Goal: Information Seeking & Learning: Compare options

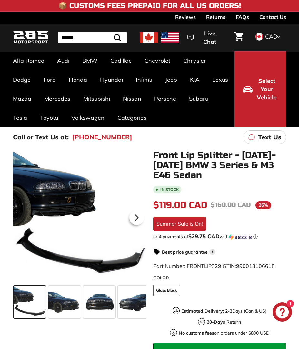
click at [139, 220] on icon at bounding box center [136, 217] width 15 height 15
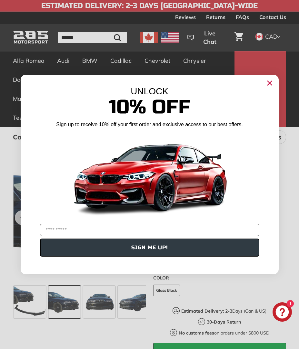
click at [264, 86] on icon "Close dialog" at bounding box center [269, 83] width 10 height 10
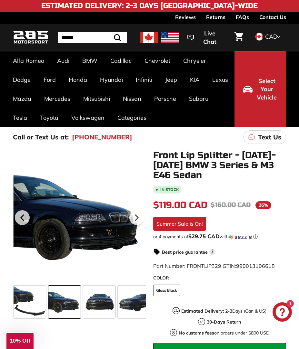
click at [93, 308] on span at bounding box center [99, 302] width 32 height 32
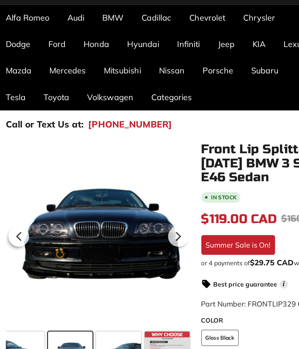
scroll to position [0, 40]
click at [80, 286] on span at bounding box center [94, 302] width 32 height 32
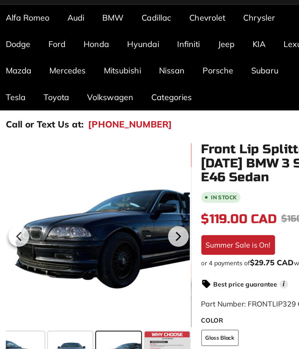
click at [113, 286] on span at bounding box center [128, 302] width 32 height 32
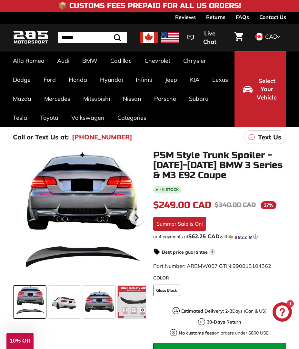
click at [132, 218] on icon at bounding box center [136, 217] width 15 height 15
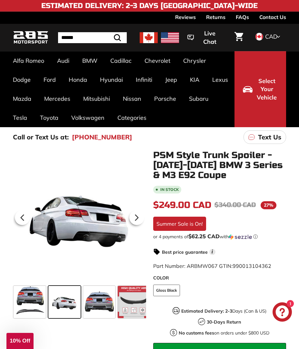
click at [140, 220] on icon at bounding box center [136, 217] width 15 height 15
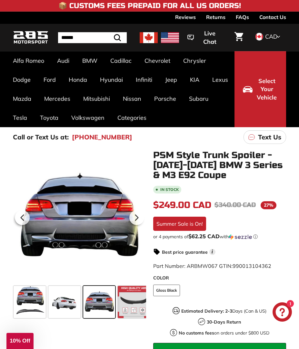
click at [129, 219] on icon at bounding box center [136, 217] width 15 height 15
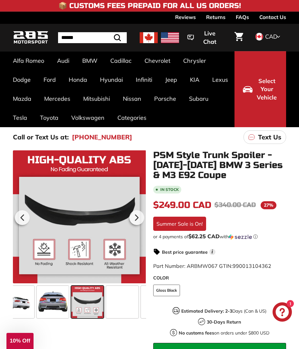
scroll to position [0, 54]
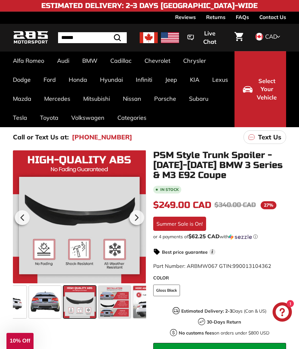
click at [132, 215] on icon at bounding box center [136, 217] width 15 height 15
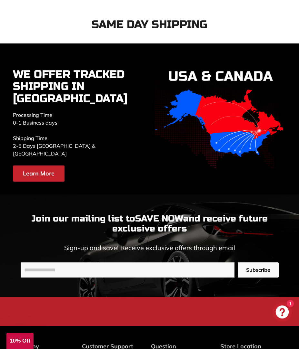
scroll to position [1710, 0]
click at [95, 129] on p "Processing Time 0-1 Business days Shipping Time 2-5 Days [GEOGRAPHIC_DATA] & [G…" at bounding box center [79, 134] width 132 height 46
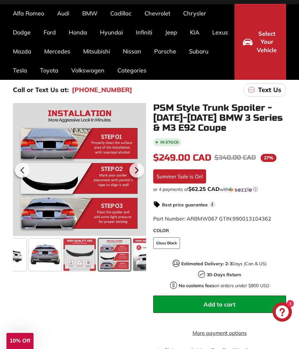
scroll to position [44, 0]
